Goal: Information Seeking & Learning: Learn about a topic

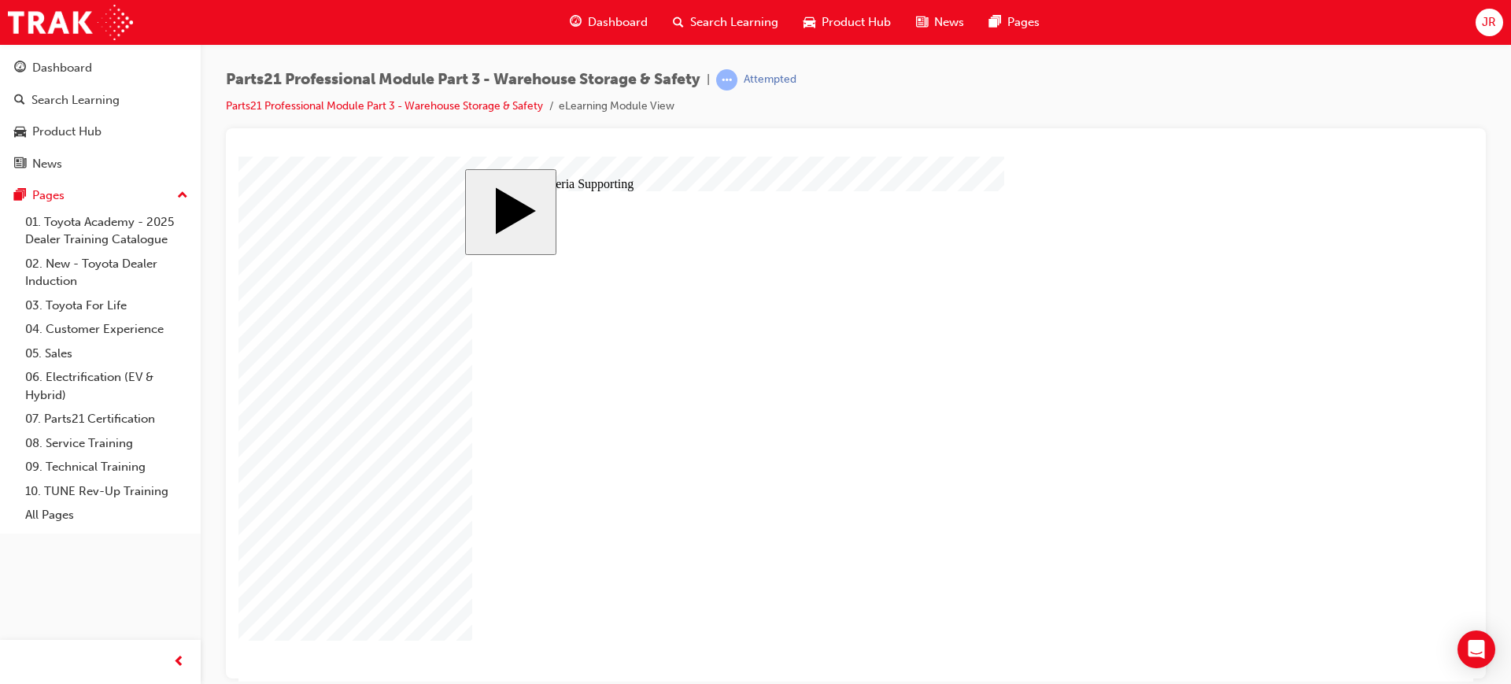
type input "12"
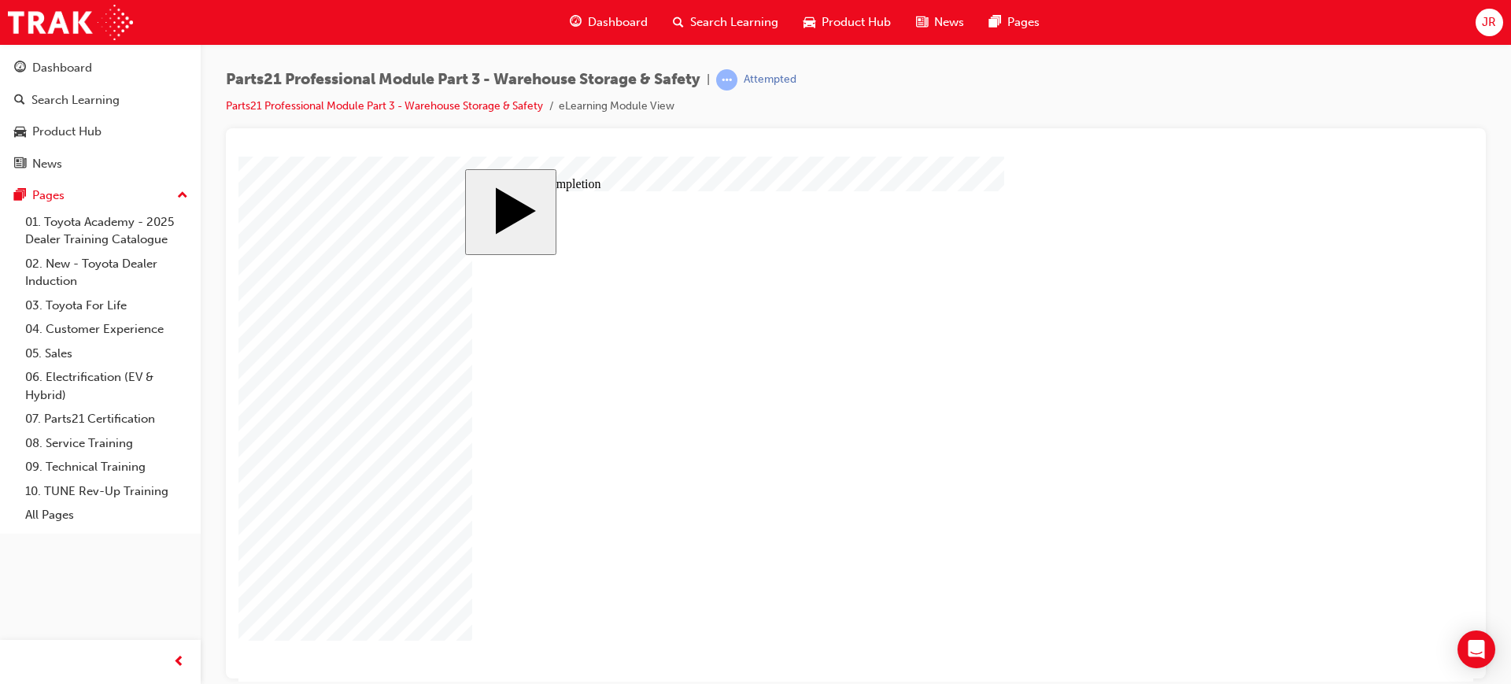
drag, startPoint x: 239, startPoint y: 321, endPoint x: 578, endPoint y: 490, distance: 378.8
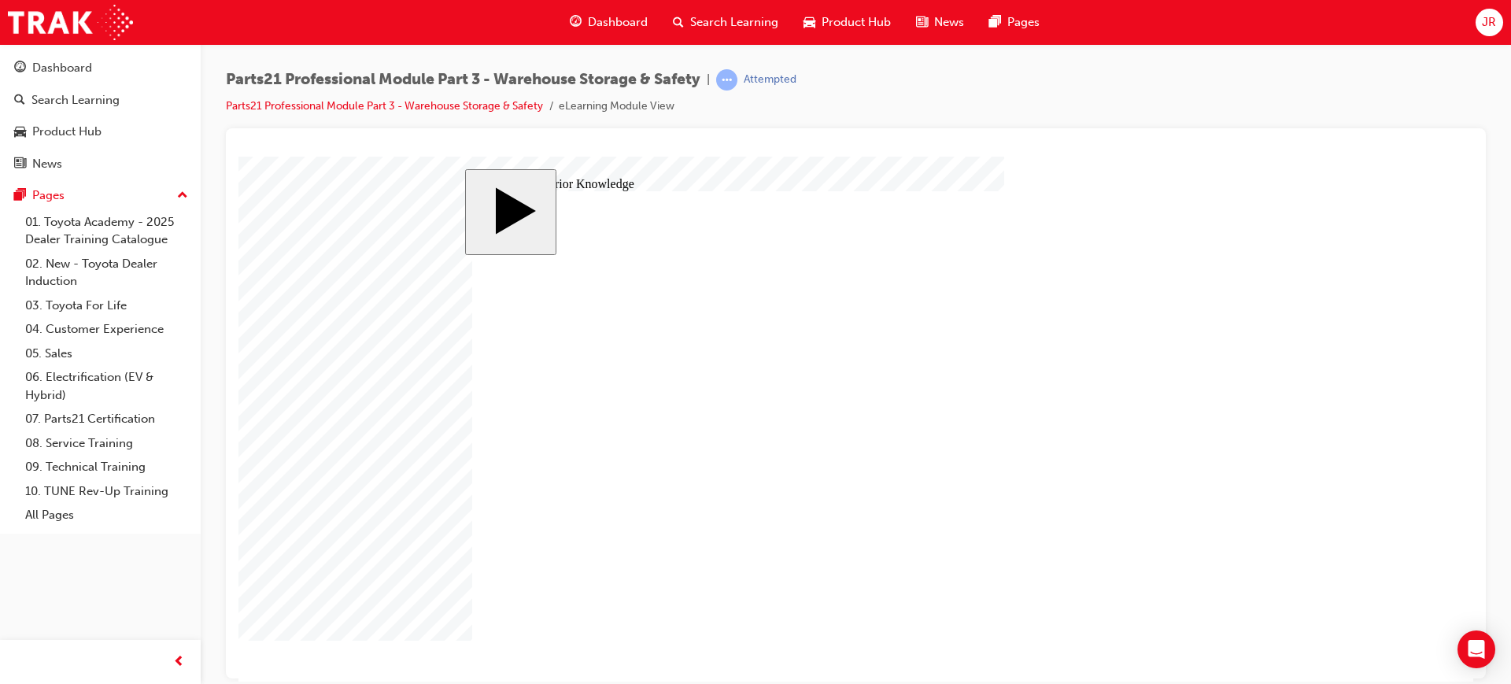
click at [119, 413] on link "07. Parts21 Certification" at bounding box center [107, 419] width 176 height 24
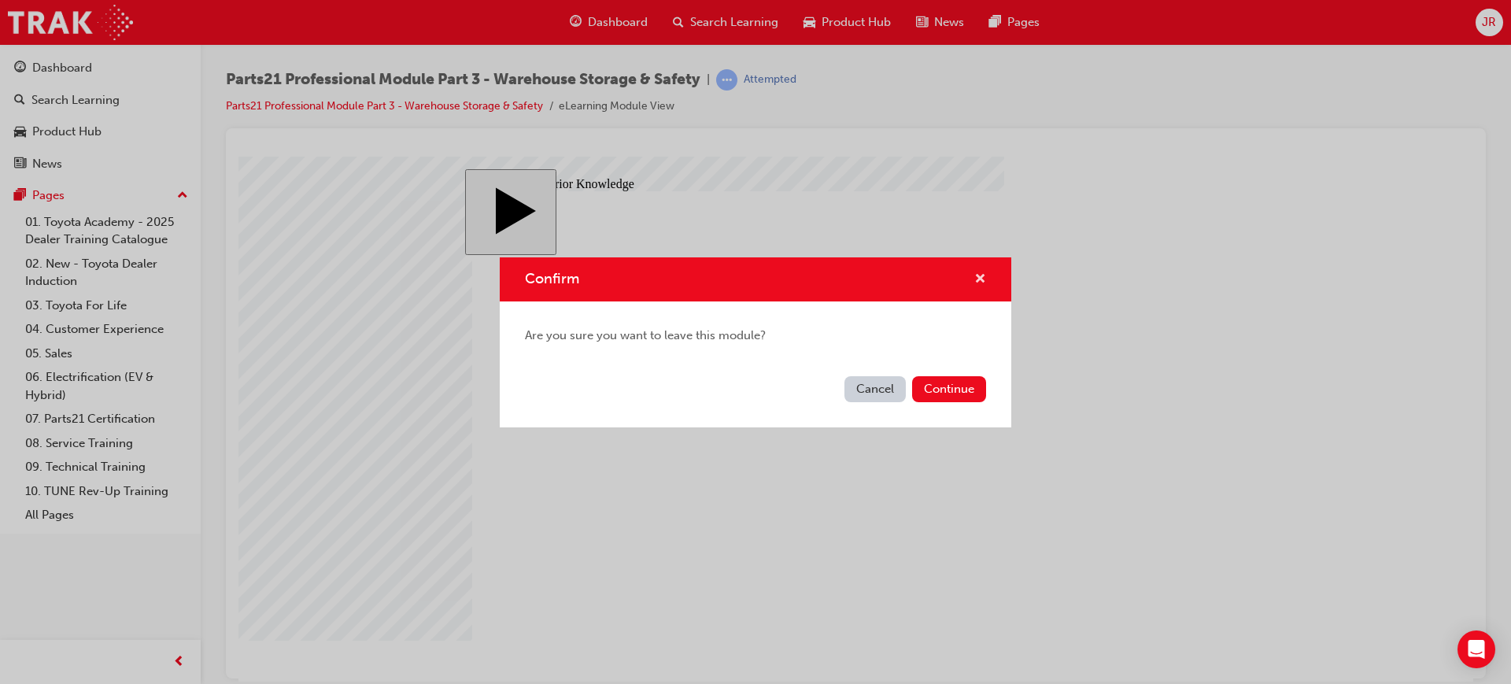
click at [978, 273] on span "cross-icon" at bounding box center [981, 280] width 12 height 14
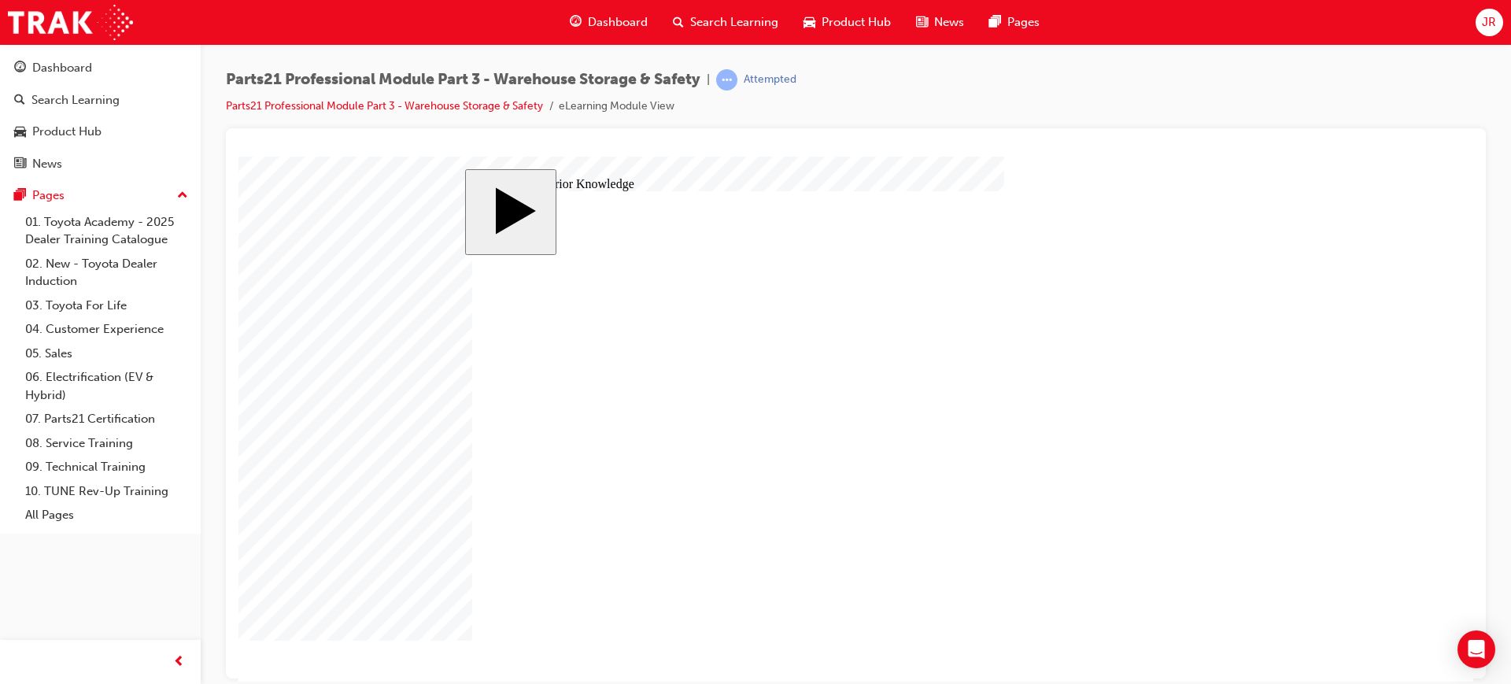
click at [106, 412] on link "07. Parts21 Certification" at bounding box center [107, 419] width 176 height 24
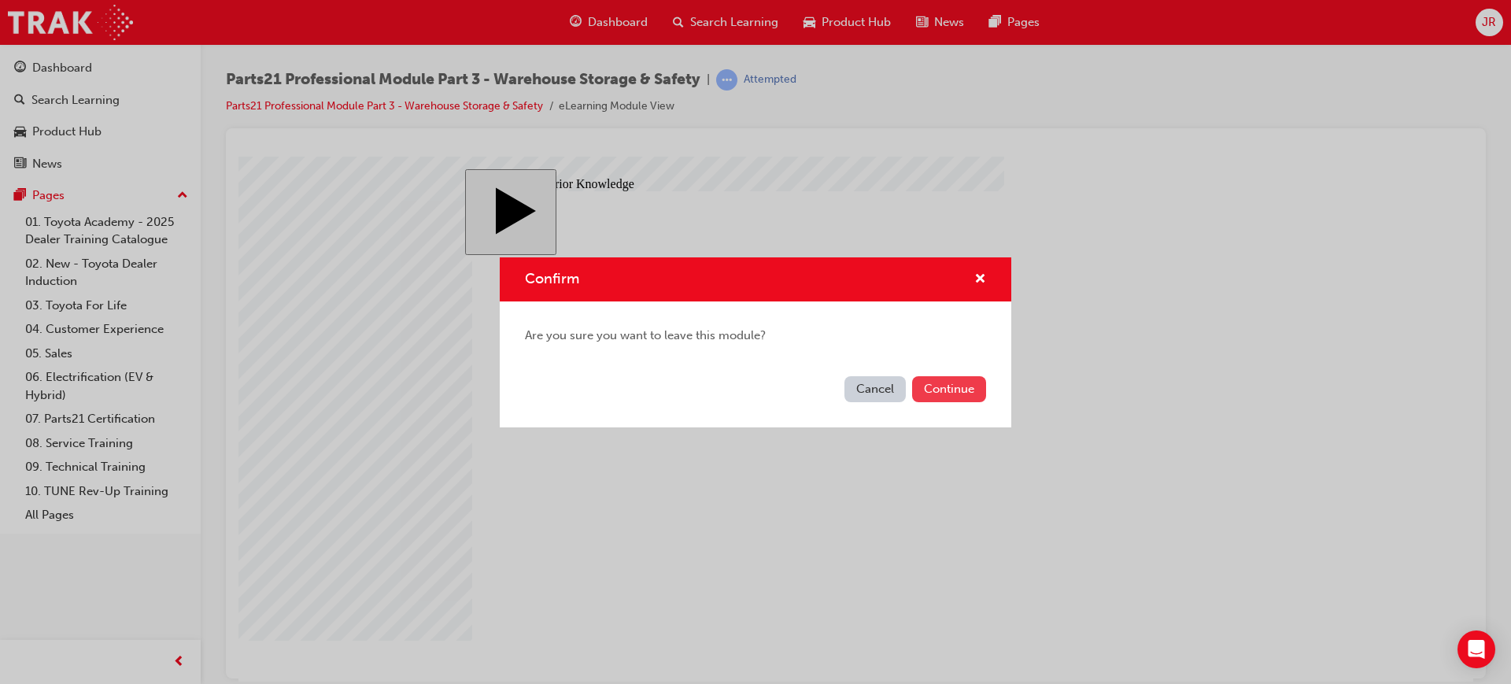
click at [967, 390] on button "Continue" at bounding box center [949, 389] width 74 height 26
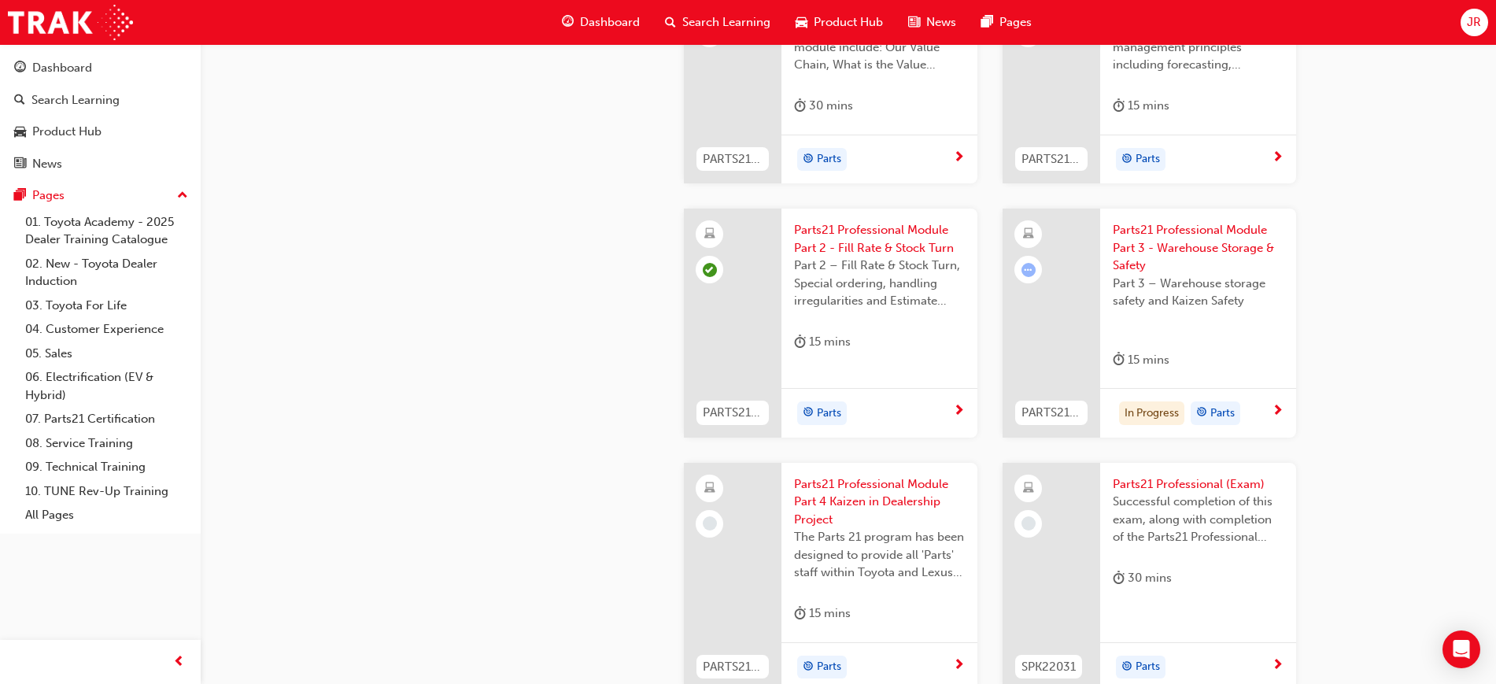
scroll to position [2558, 0]
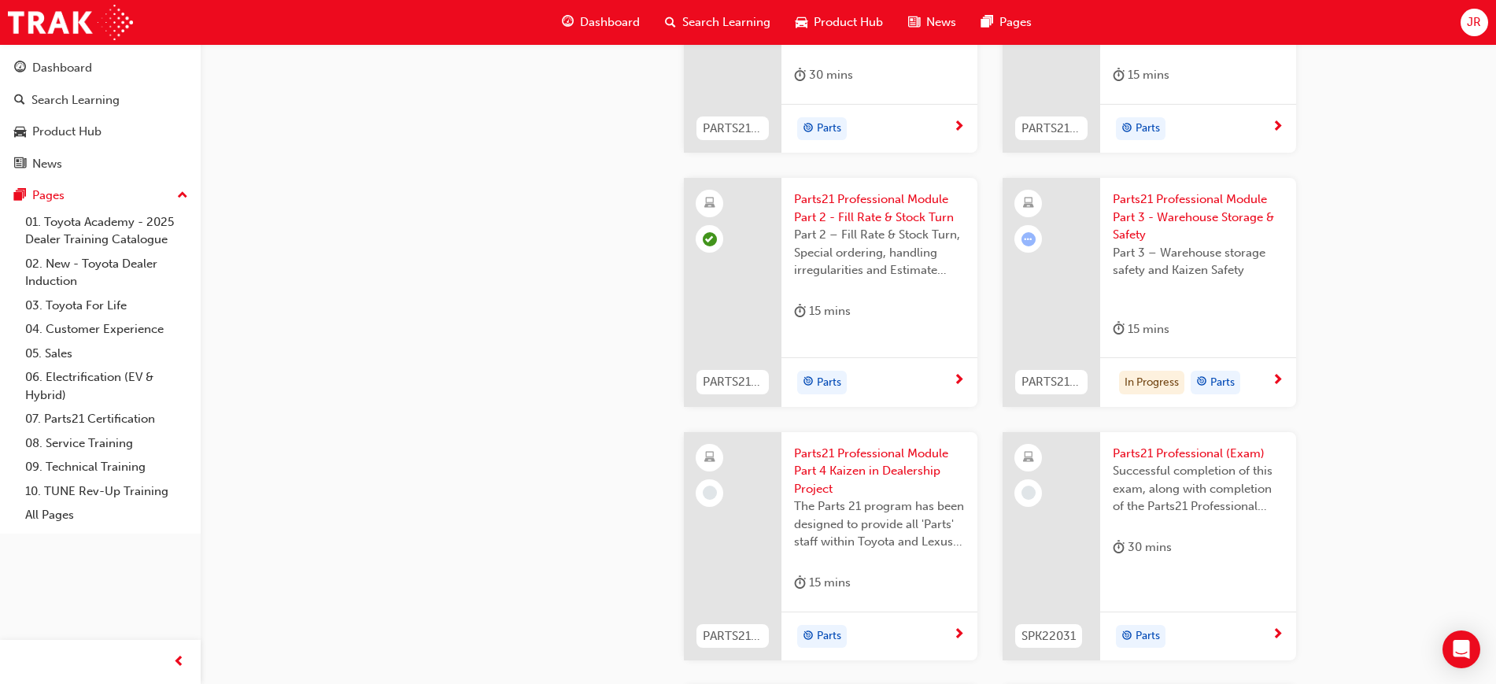
click at [1223, 220] on span "Parts21 Professional Module Part 3 - Warehouse Storage & Safety" at bounding box center [1198, 218] width 171 height 54
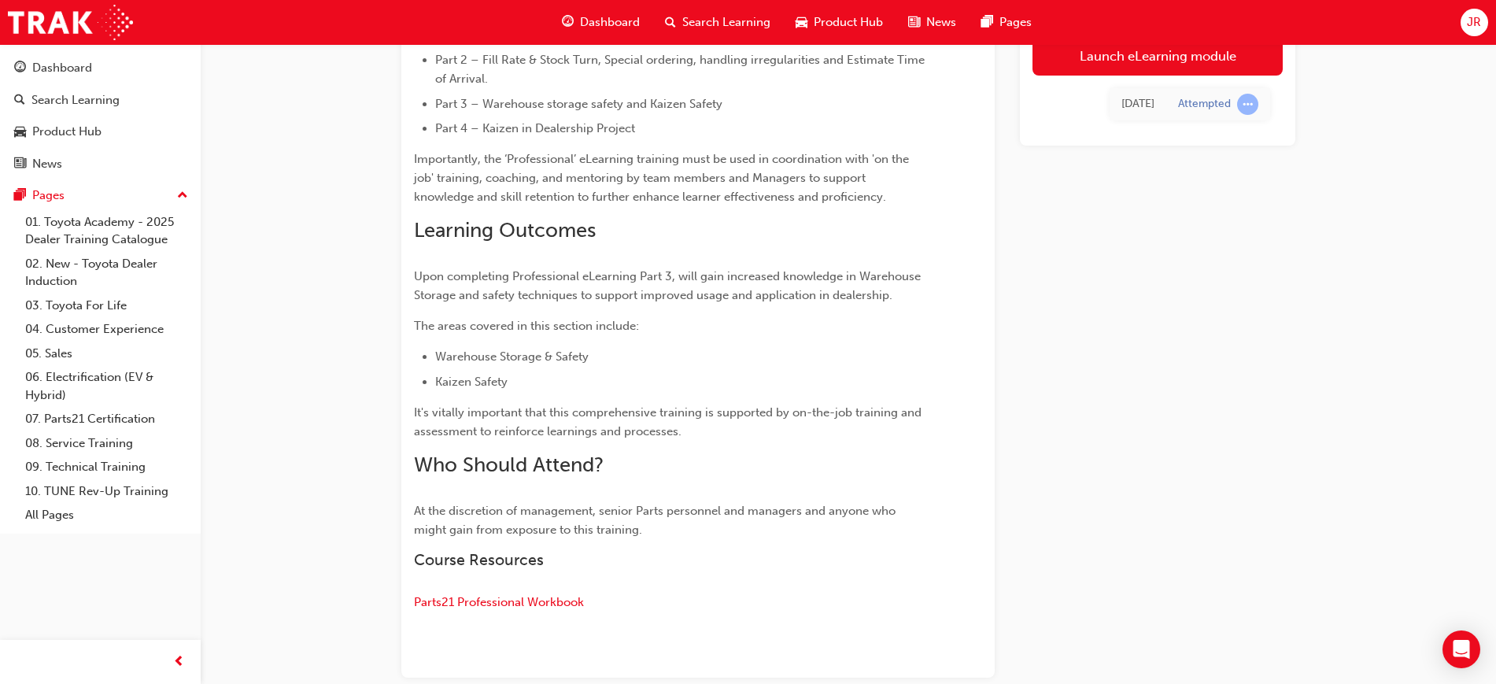
scroll to position [398, 0]
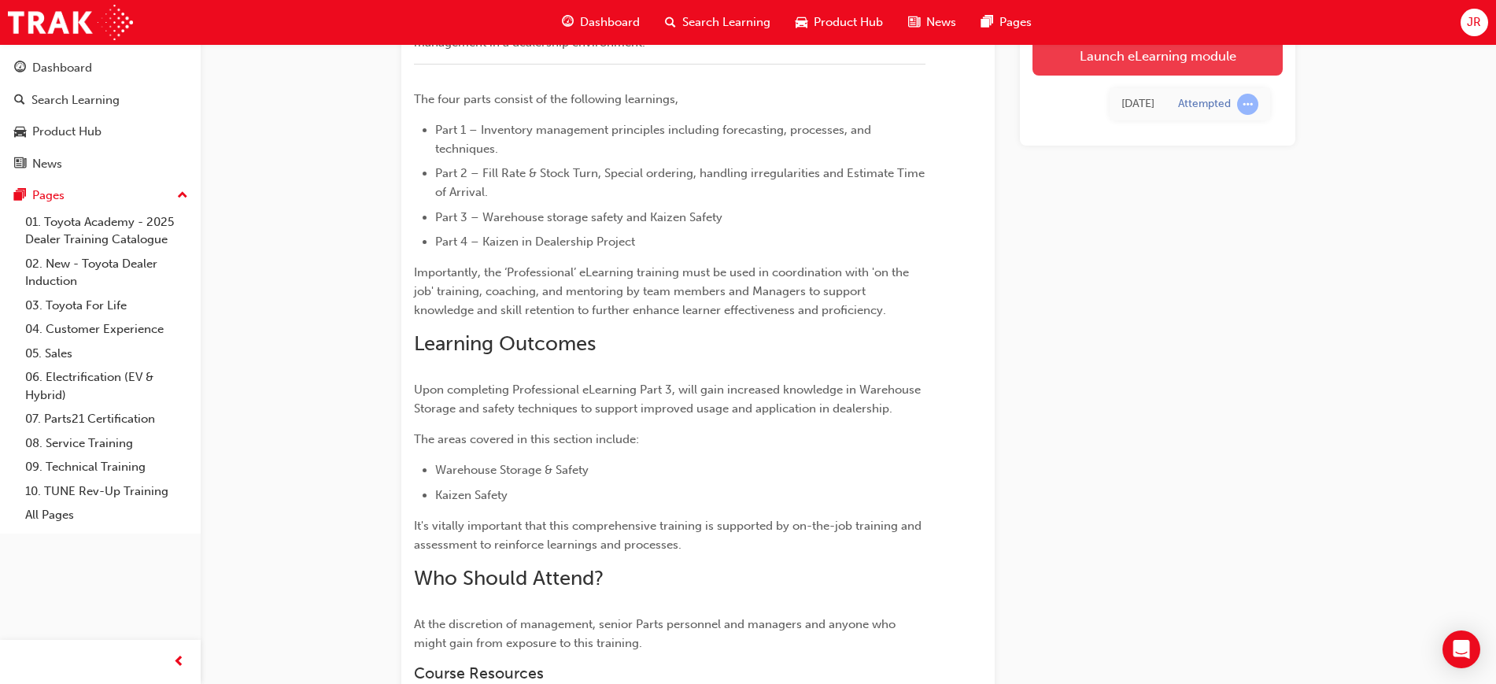
click at [1175, 67] on link "Launch eLearning module" at bounding box center [1158, 55] width 250 height 39
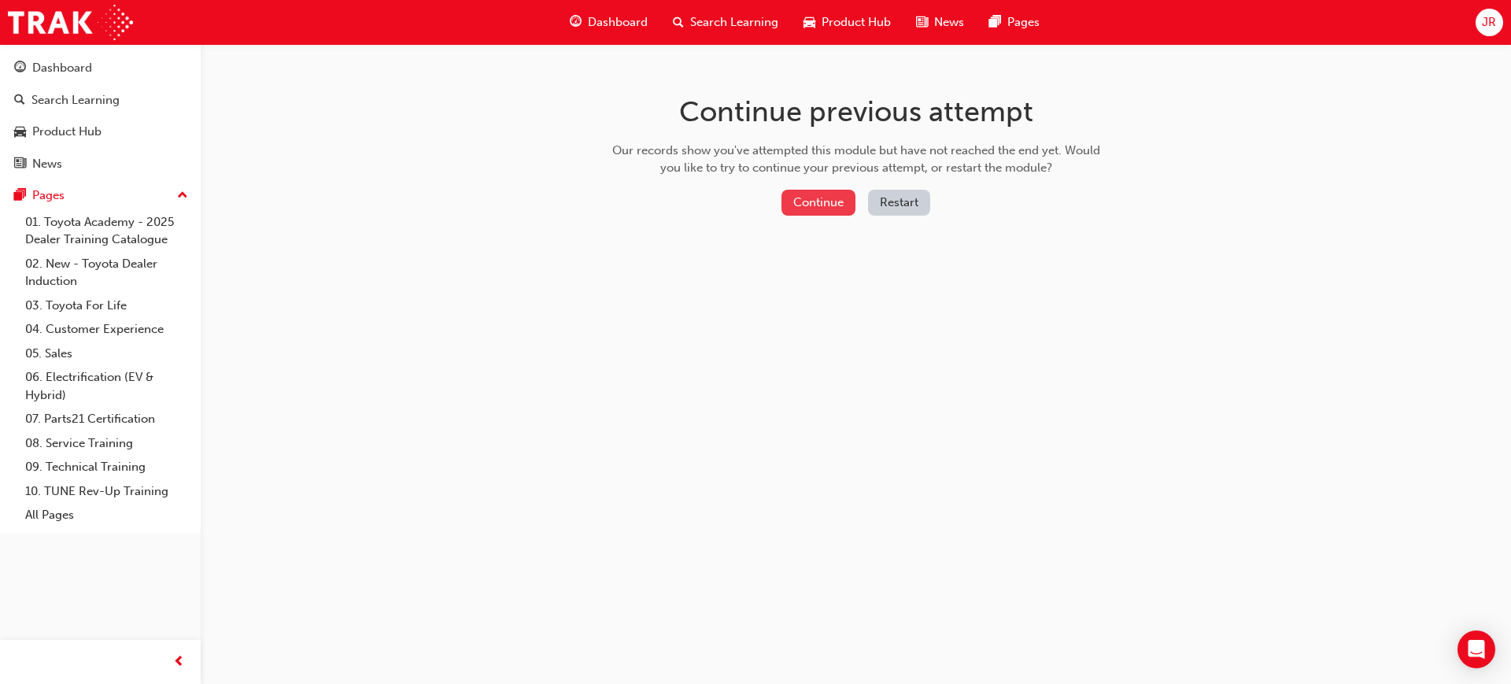
click at [809, 202] on button "Continue" at bounding box center [819, 203] width 74 height 26
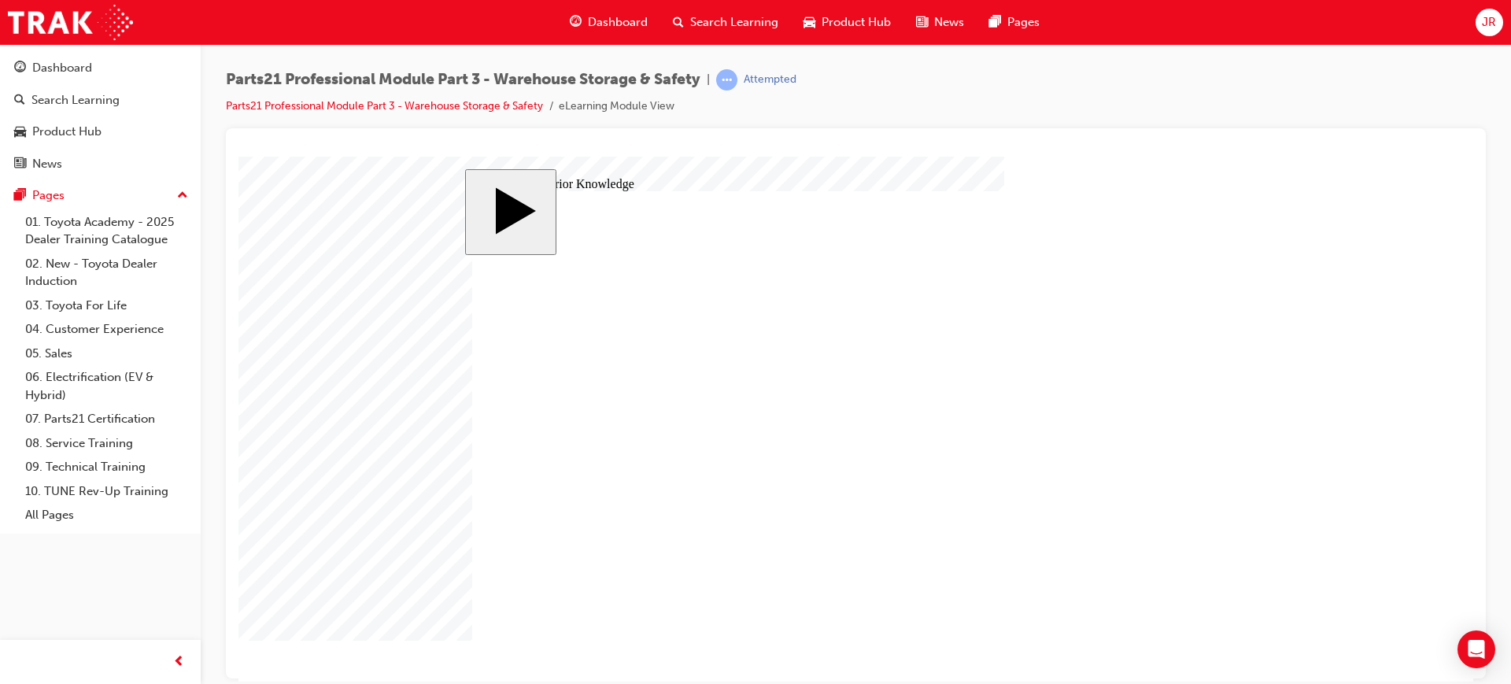
drag, startPoint x: 550, startPoint y: 365, endPoint x: 717, endPoint y: 488, distance: 207.2
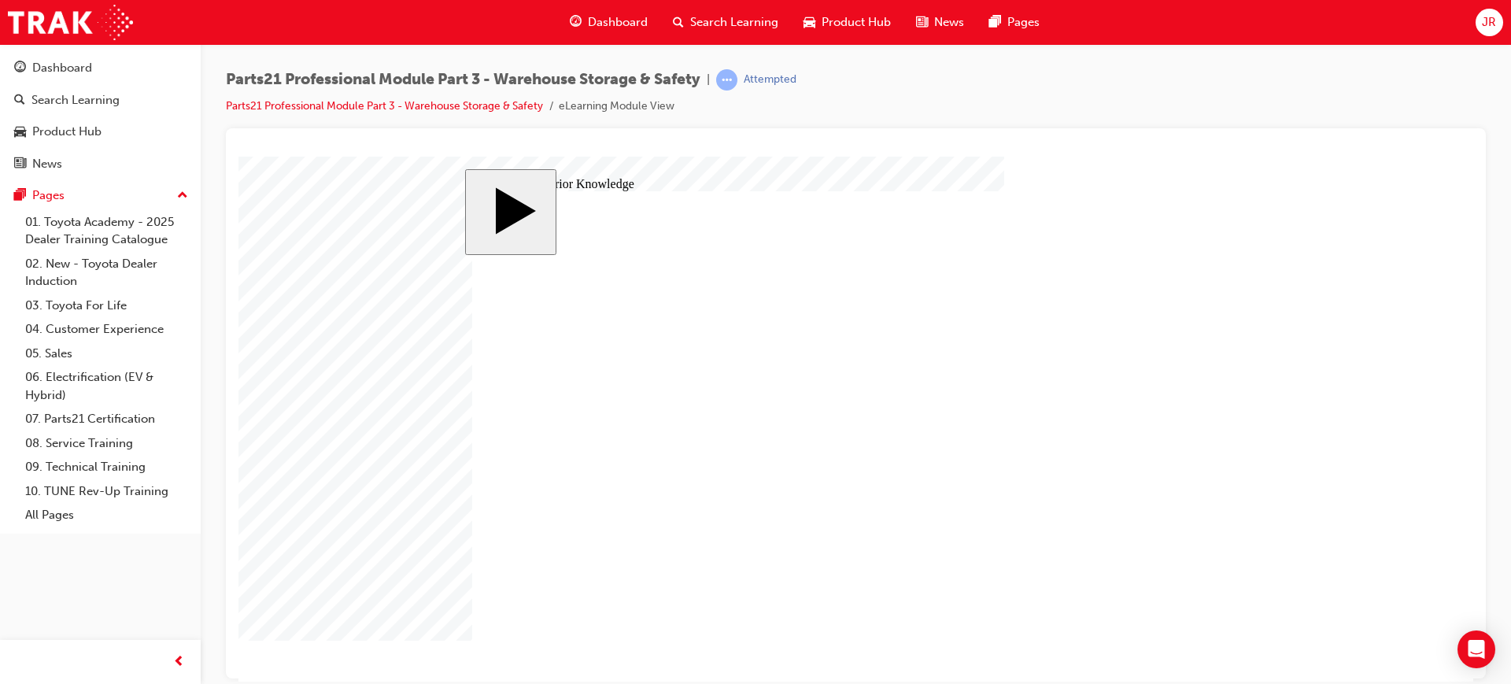
type input "12"
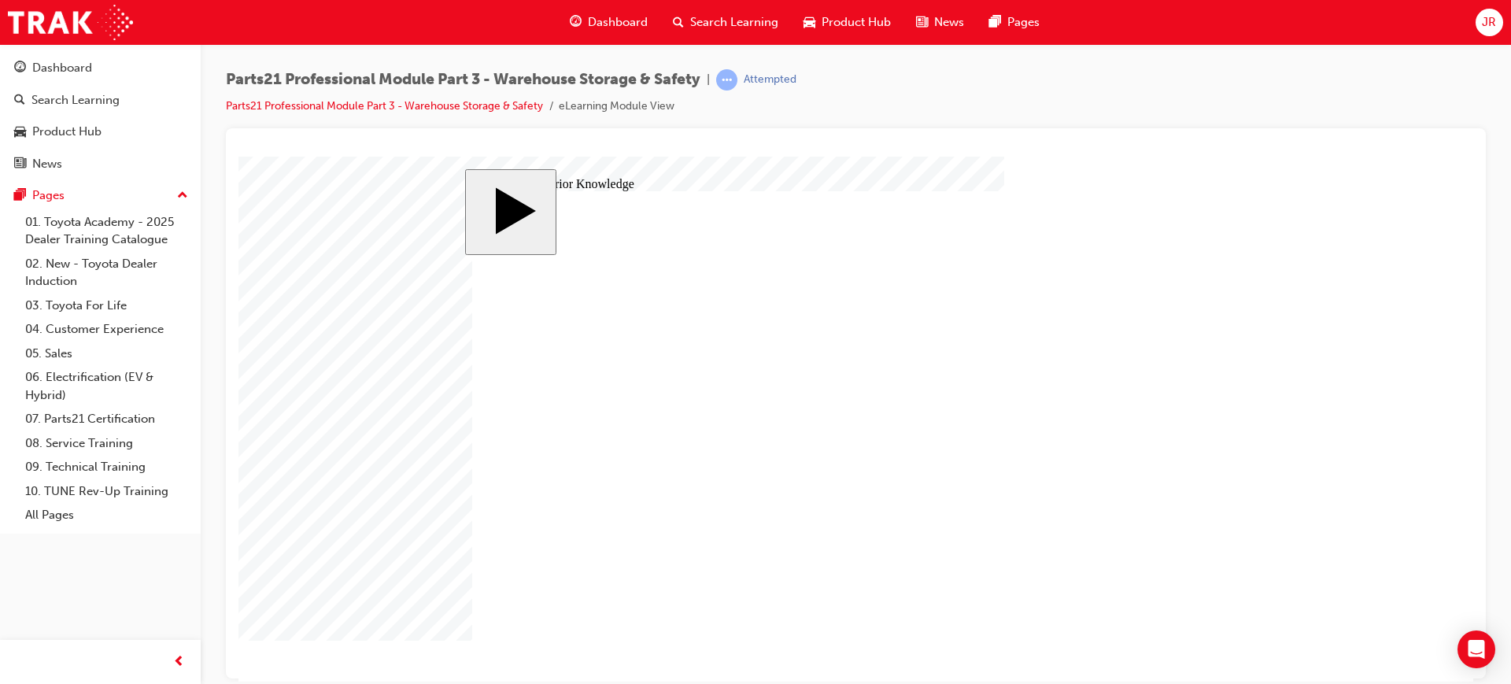
click at [1274, 313] on body "slide: Activate Prior Knowledge MENU Rectangle 6 HELP Rectangle 6 EXIT Rectangl…" at bounding box center [856, 418] width 1235 height 525
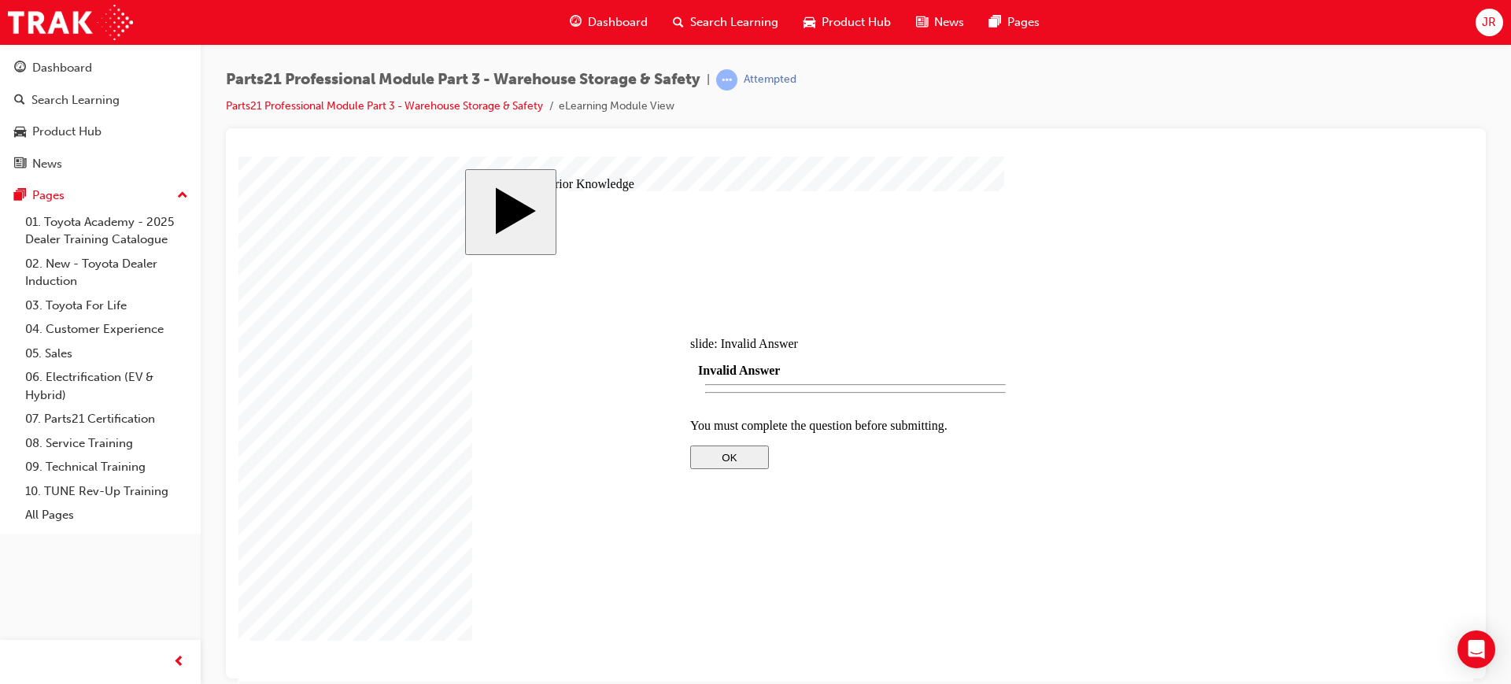
click at [863, 583] on div at bounding box center [855, 583] width 331 height 0
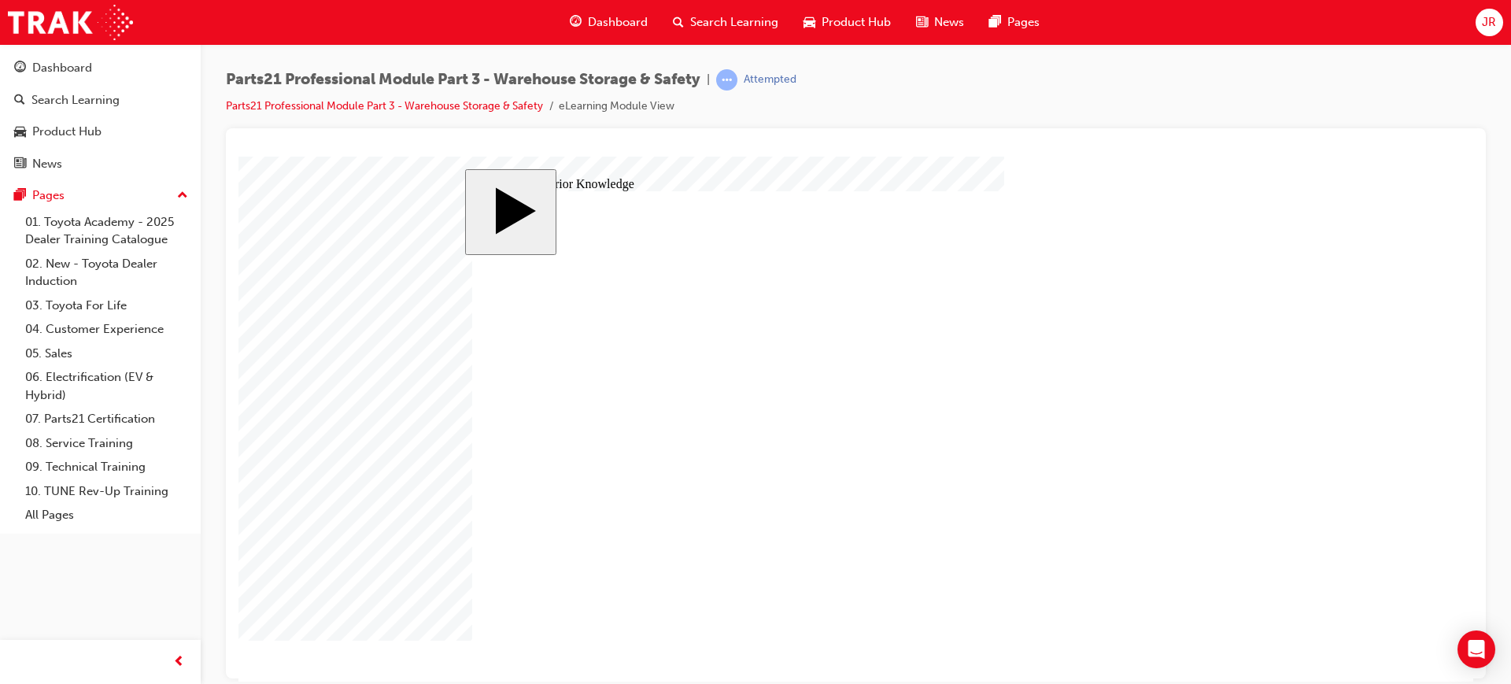
drag, startPoint x: 641, startPoint y: 372, endPoint x: 779, endPoint y: 372, distance: 138.5
drag, startPoint x: 695, startPoint y: 458, endPoint x: 1030, endPoint y: 538, distance: 344.6
drag, startPoint x: 717, startPoint y: 535, endPoint x: 1037, endPoint y: 379, distance: 355.9
drag, startPoint x: 714, startPoint y: 387, endPoint x: 1039, endPoint y: 467, distance: 334.7
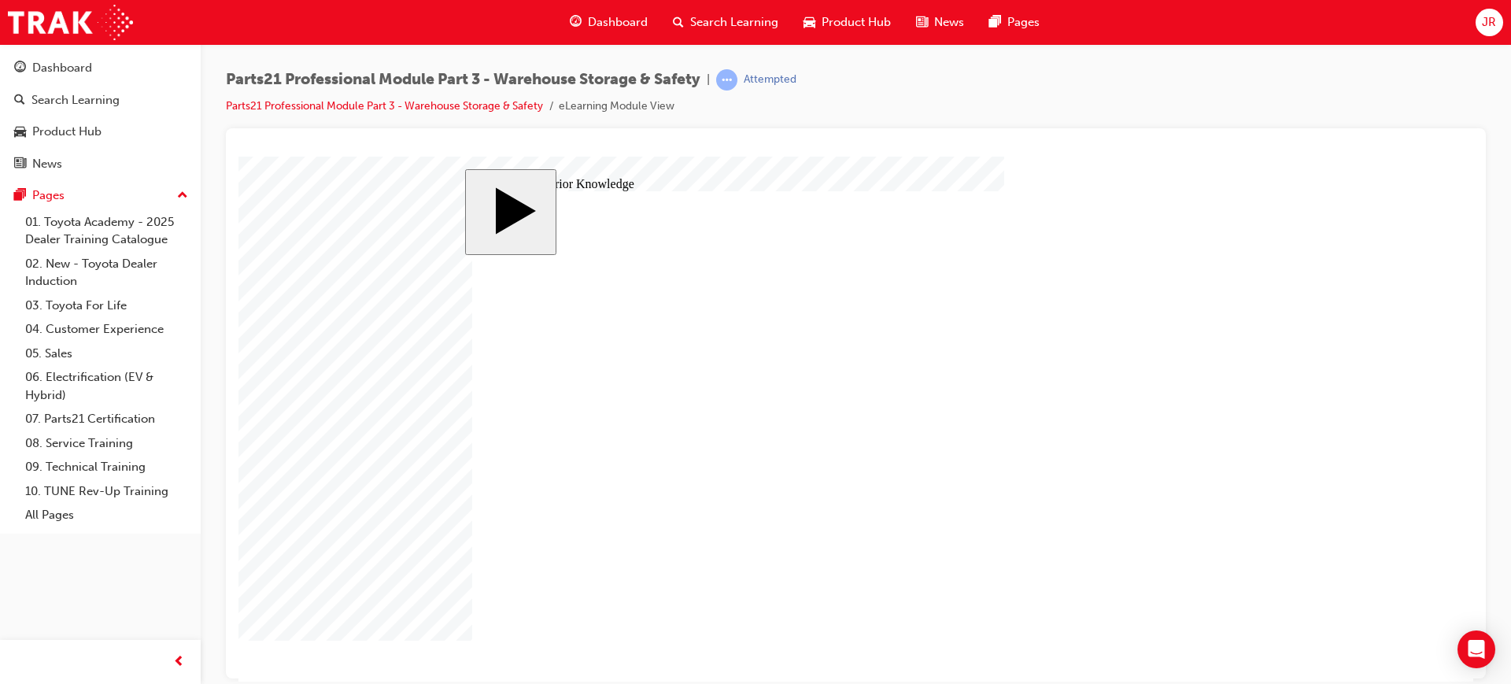
radio input "false"
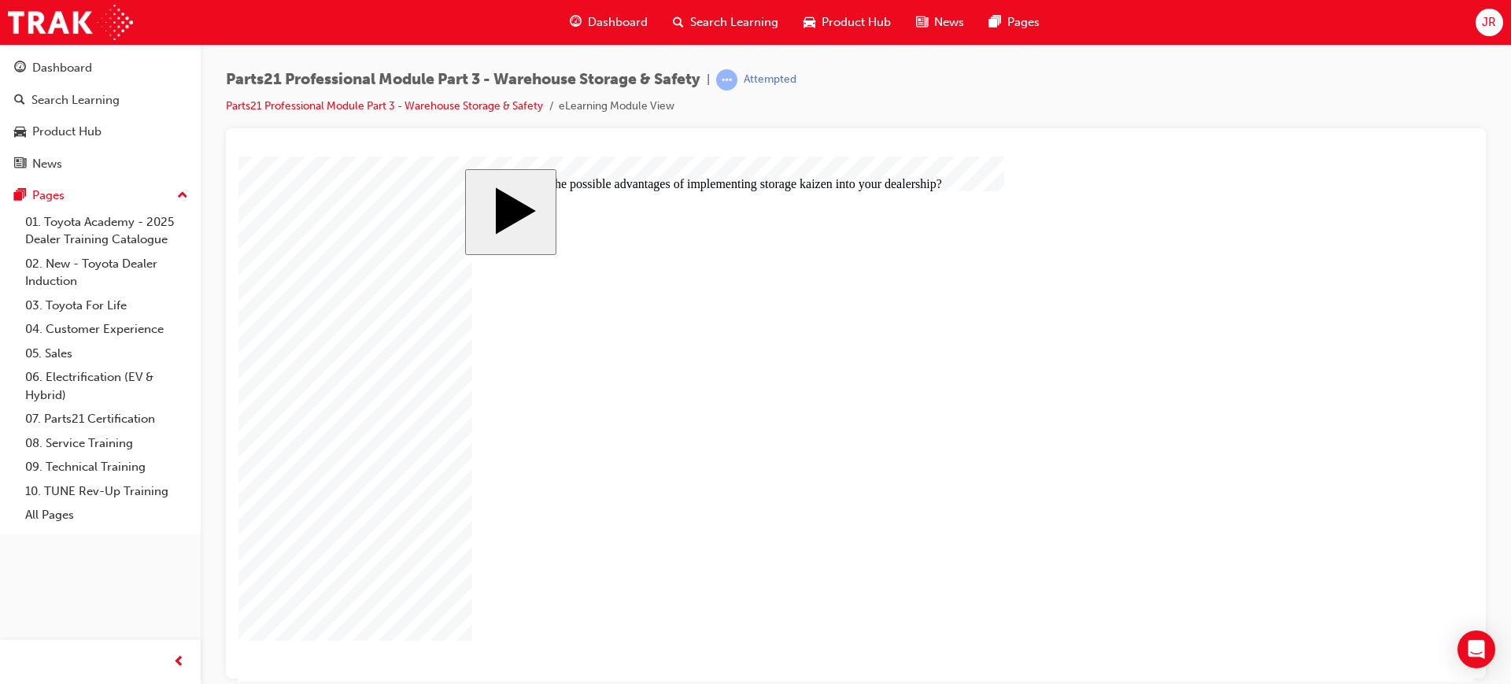
radio input "true"
radio input "false"
radio input "true"
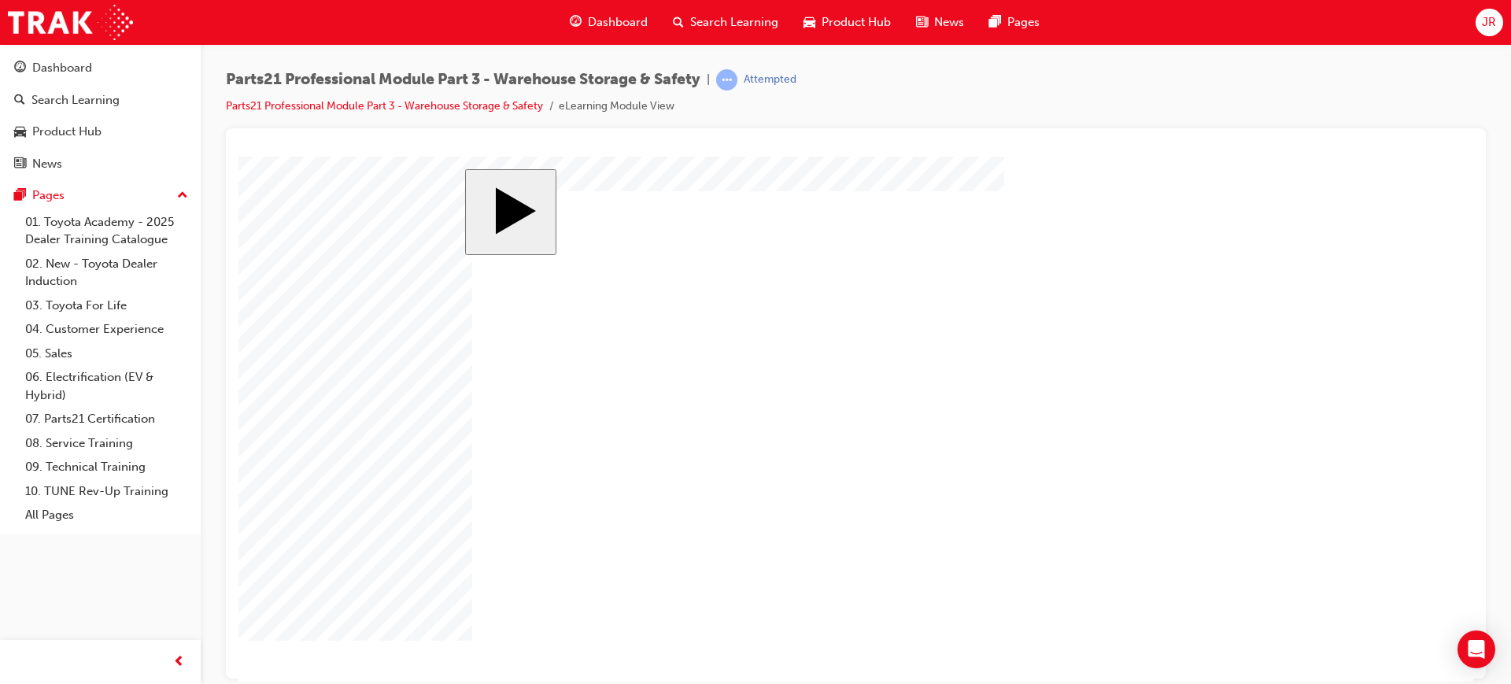
drag, startPoint x: 877, startPoint y: 513, endPoint x: 942, endPoint y: 339, distance: 185.8
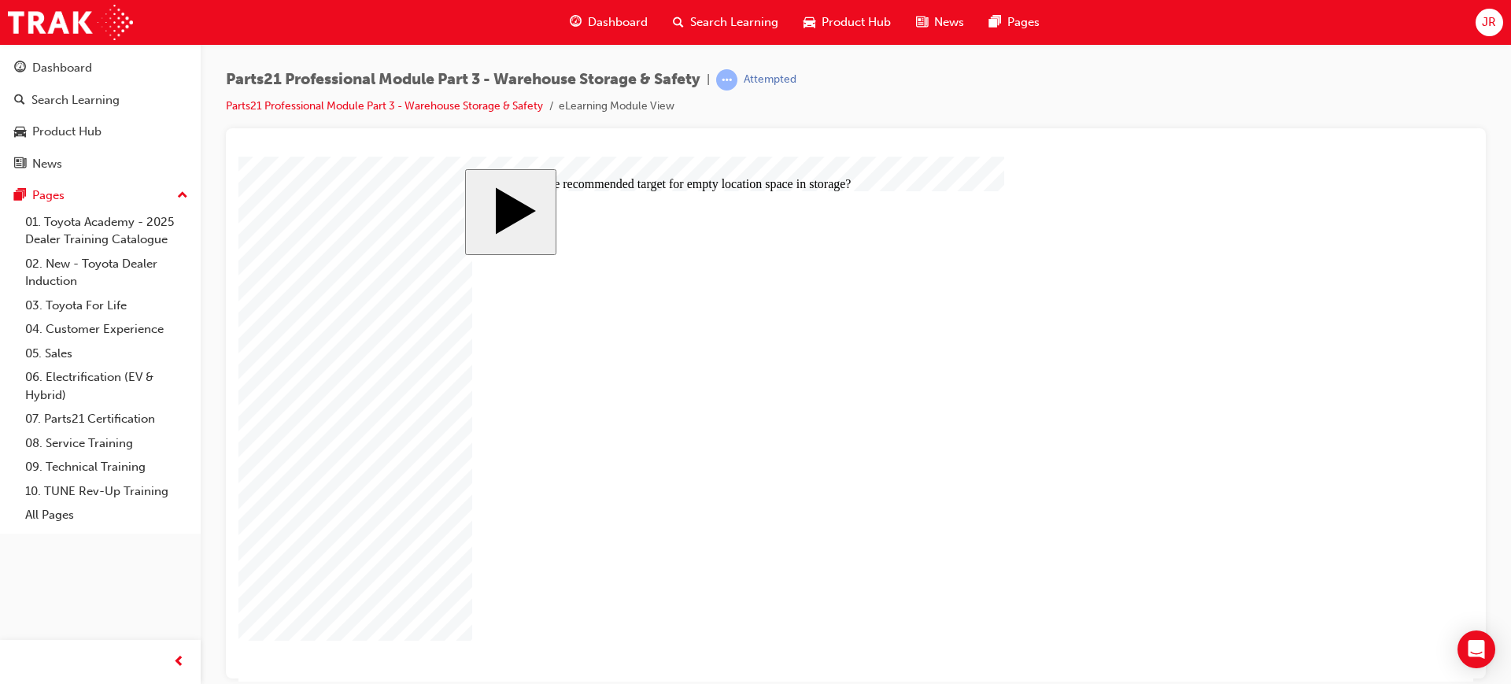
radio input "true"
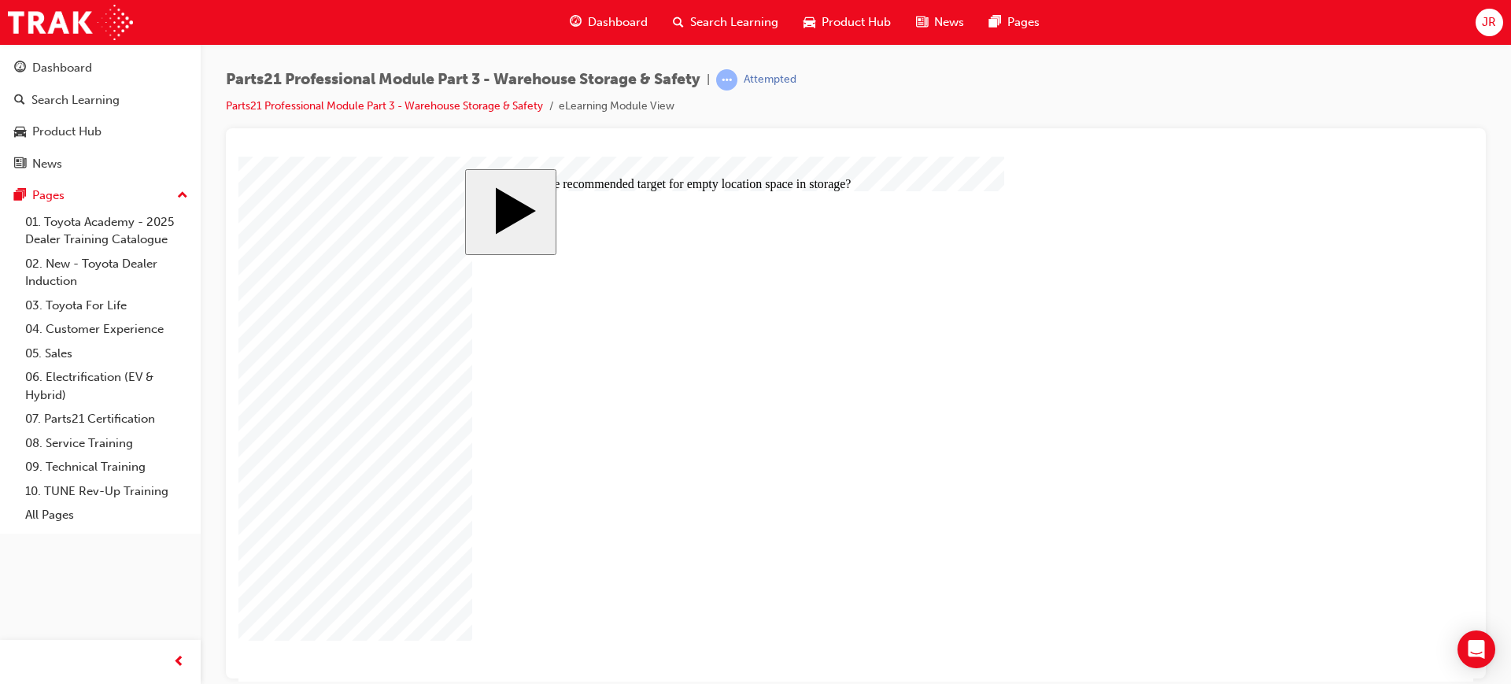
radio input "true"
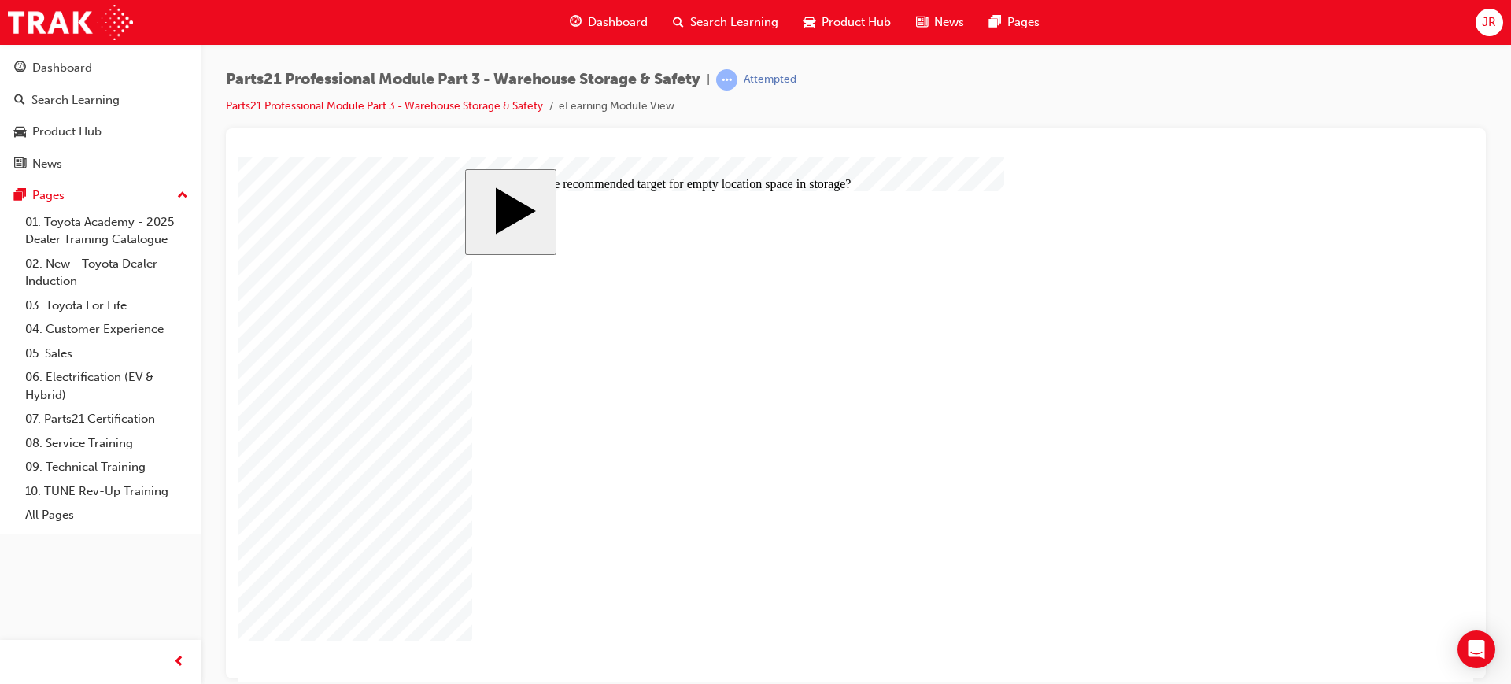
radio input "false"
radio input "true"
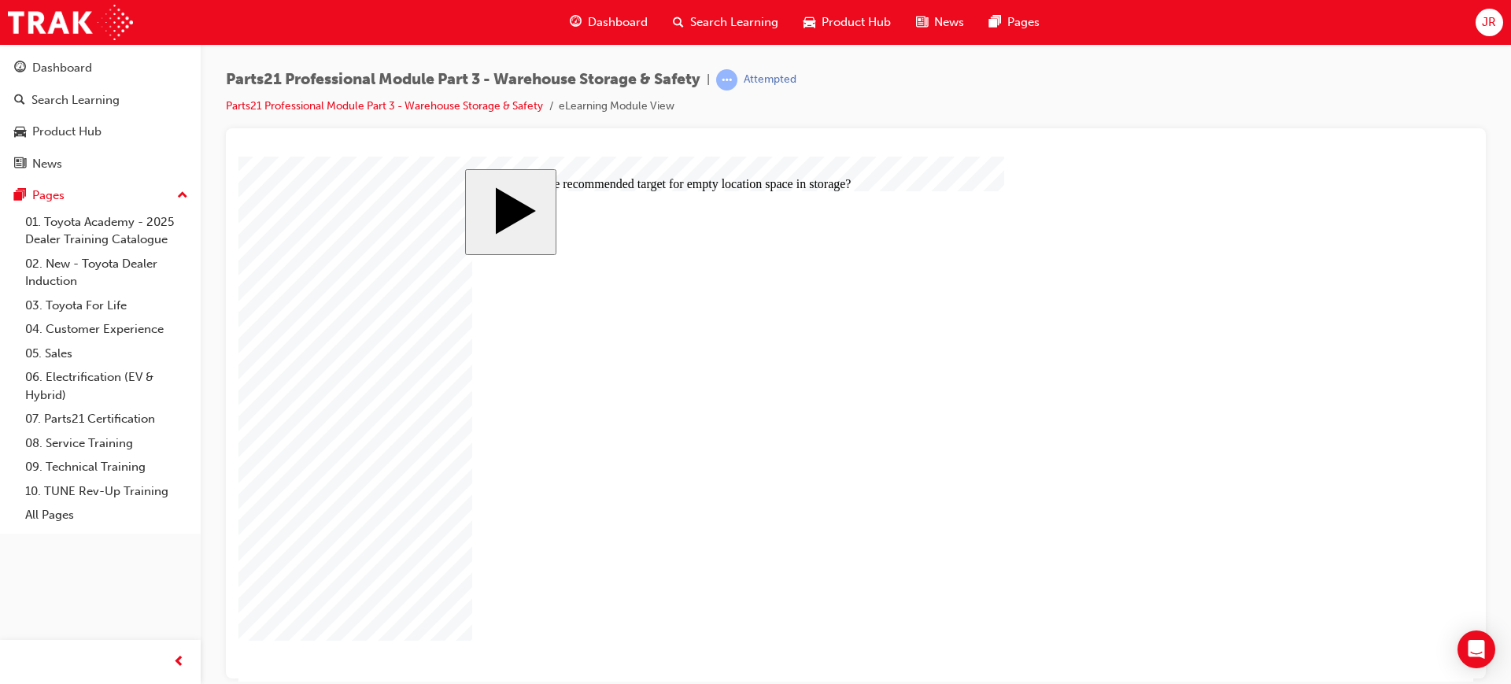
radio input "true"
